Goal: Unclear

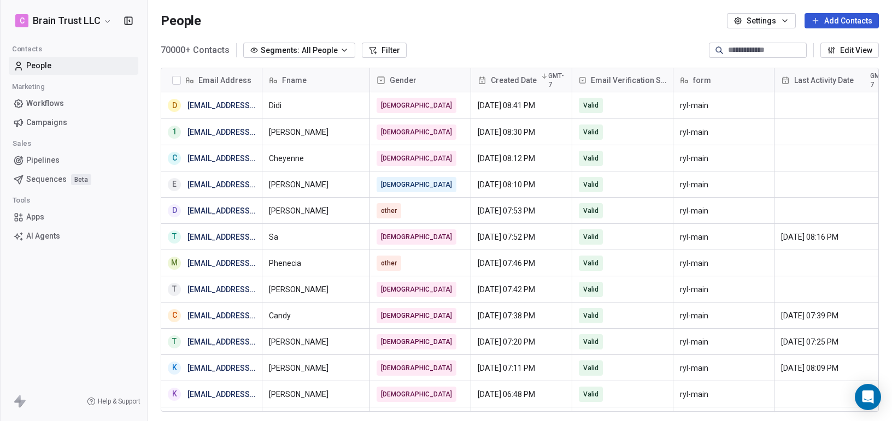
scroll to position [371, 744]
